Goal: Use online tool/utility: Utilize a website feature to perform a specific function

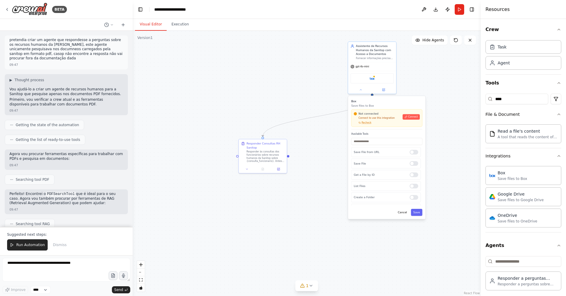
scroll to position [1912, 0]
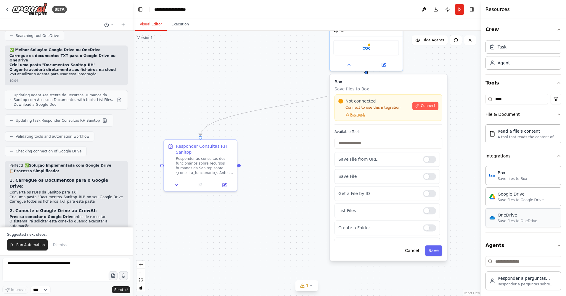
click at [521, 220] on div "Save files to OneDrive" at bounding box center [517, 221] width 40 height 5
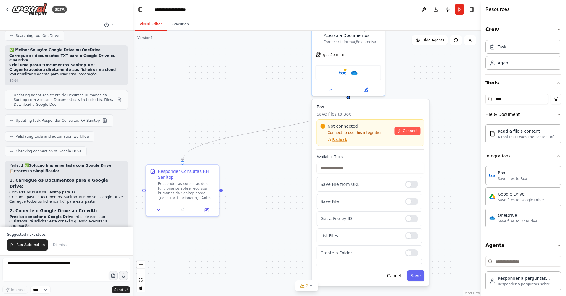
drag, startPoint x: 396, startPoint y: 57, endPoint x: 401, endPoint y: 113, distance: 56.4
click at [401, 113] on div ".deletable-edge-delete-btn { width: 20px; height: 20px; border: 0px solid #ffff…" at bounding box center [307, 164] width 348 height 266
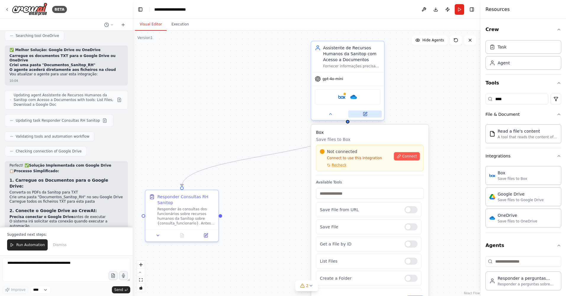
click at [365, 115] on icon at bounding box center [365, 114] width 4 height 4
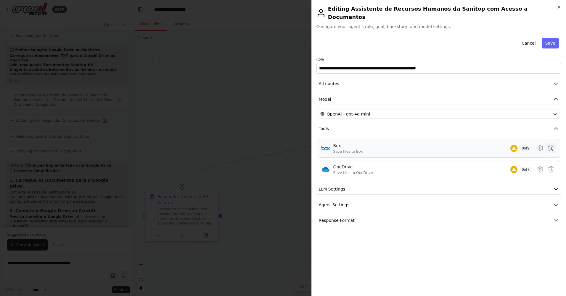
click at [550, 145] on icon at bounding box center [550, 148] width 5 height 6
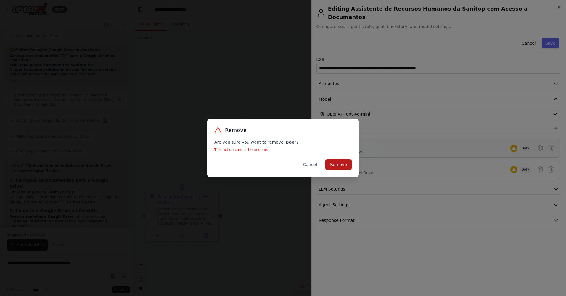
click at [341, 167] on button "Remove" at bounding box center [338, 164] width 26 height 11
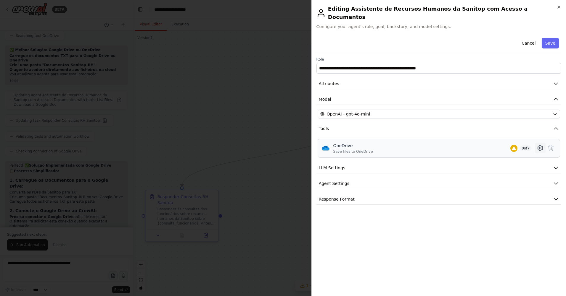
click at [538, 146] on icon at bounding box center [539, 148] width 5 height 5
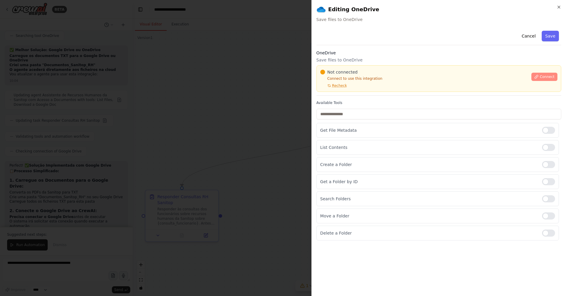
click at [544, 76] on span "Connect" at bounding box center [546, 77] width 15 height 5
click at [527, 37] on button "Cancel" at bounding box center [528, 36] width 21 height 11
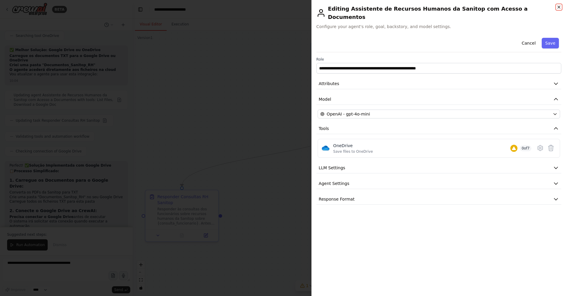
click at [558, 9] on icon "button" at bounding box center [558, 7] width 5 height 5
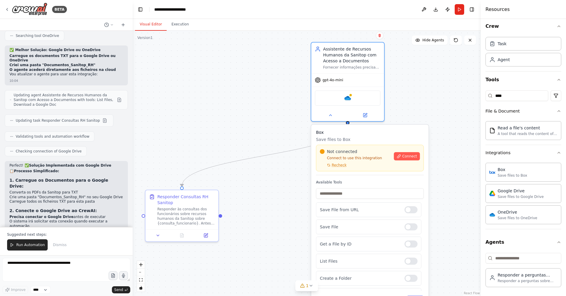
scroll to position [4, 0]
click at [349, 100] on img at bounding box center [347, 97] width 7 height 7
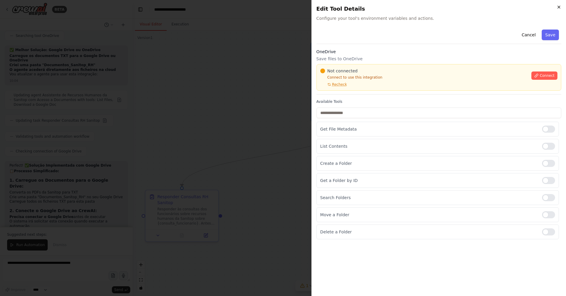
click at [557, 7] on icon "button" at bounding box center [558, 7] width 5 height 5
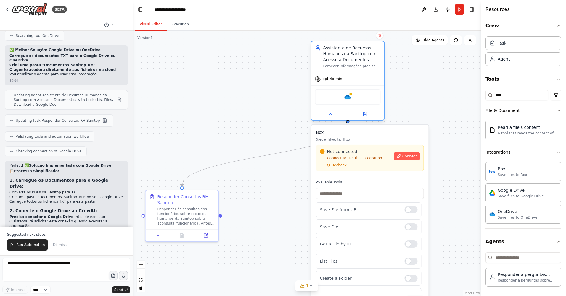
click at [370, 70] on div "Assistente de Recursos Humanos da Sanitop com Acesso a Documentos Fornecer info…" at bounding box center [347, 56] width 73 height 31
click at [366, 113] on icon at bounding box center [365, 113] width 3 height 3
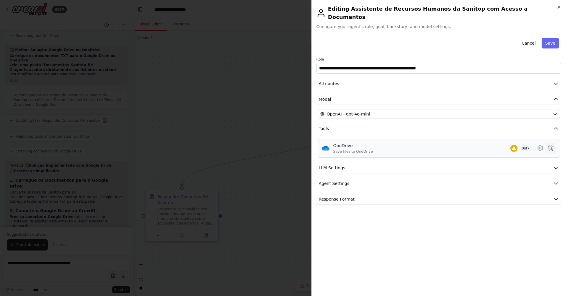
click at [551, 145] on icon at bounding box center [550, 148] width 7 height 7
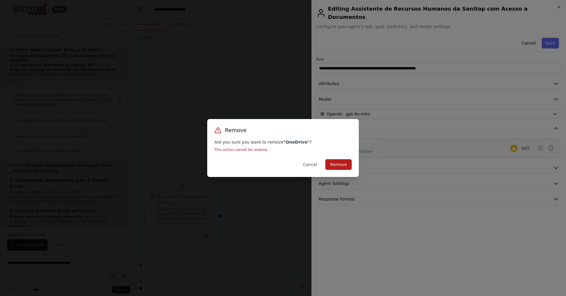
click at [343, 165] on button "Remove" at bounding box center [338, 164] width 26 height 11
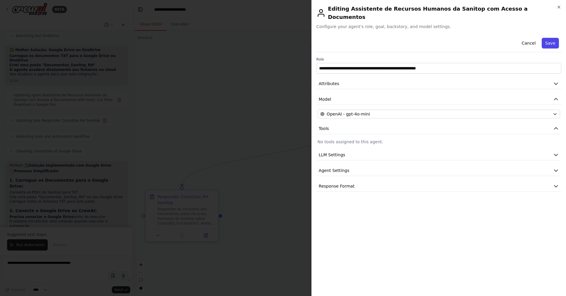
click at [553, 41] on button "Save" at bounding box center [550, 43] width 17 height 11
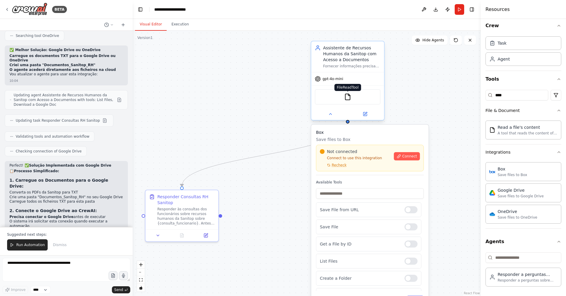
click at [345, 98] on img at bounding box center [347, 97] width 7 height 7
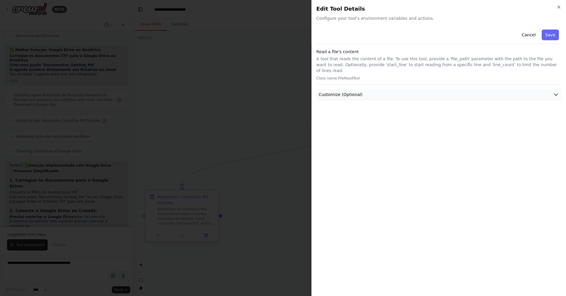
click at [388, 89] on button "Customize (Optional)" at bounding box center [438, 94] width 245 height 11
click at [356, 82] on div "Cancel Save Read a file's content A tool that reads the content of a file. To u…" at bounding box center [438, 63] width 245 height 73
click at [356, 92] on span "Customize (Optional)" at bounding box center [341, 95] width 44 height 6
click at [380, 116] on div "Cancel Save Read a file's content A tool that reads the content of a file. To u…" at bounding box center [438, 159] width 245 height 265
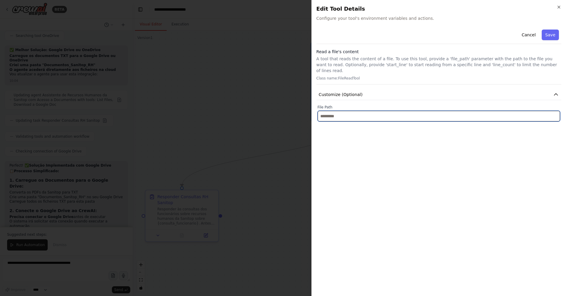
click at [381, 112] on input "text" at bounding box center [439, 116] width 242 height 11
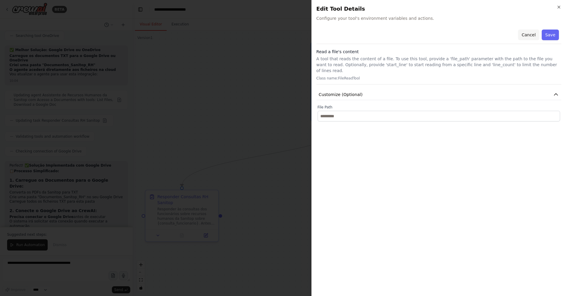
click at [531, 30] on button "Cancel" at bounding box center [528, 35] width 21 height 11
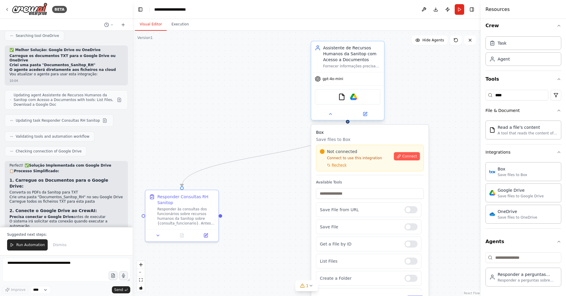
click at [370, 100] on div "FileReadTool Google Drive" at bounding box center [348, 96] width 66 height 15
click at [367, 119] on div at bounding box center [347, 114] width 73 height 12
click at [365, 114] on icon at bounding box center [365, 113] width 3 height 3
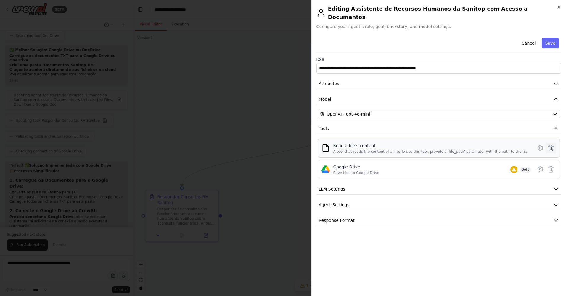
click at [549, 145] on icon at bounding box center [550, 148] width 7 height 7
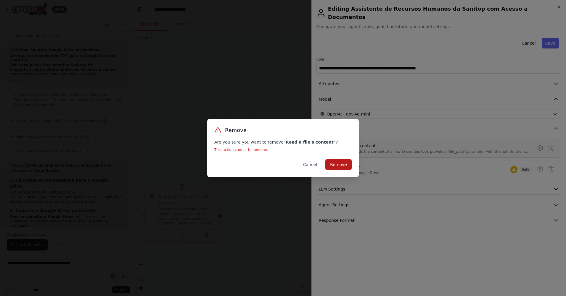
click at [344, 166] on button "Remove" at bounding box center [338, 164] width 26 height 11
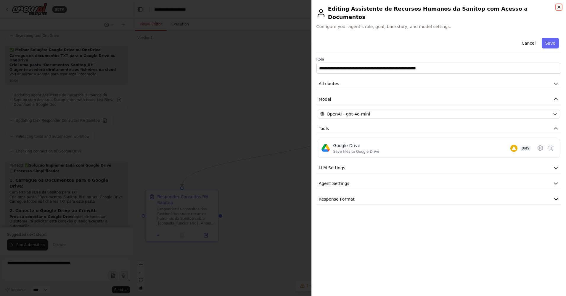
click at [560, 7] on icon "button" at bounding box center [558, 7] width 5 height 5
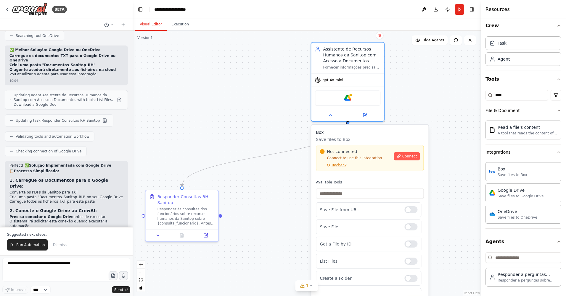
click at [435, 113] on div ".deletable-edge-delete-btn { width: 20px; height: 20px; border: 0px solid #ffff…" at bounding box center [307, 164] width 348 height 266
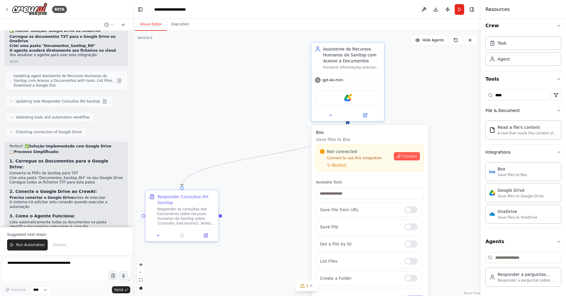
scroll to position [1942, 0]
